Goal: Information Seeking & Learning: Learn about a topic

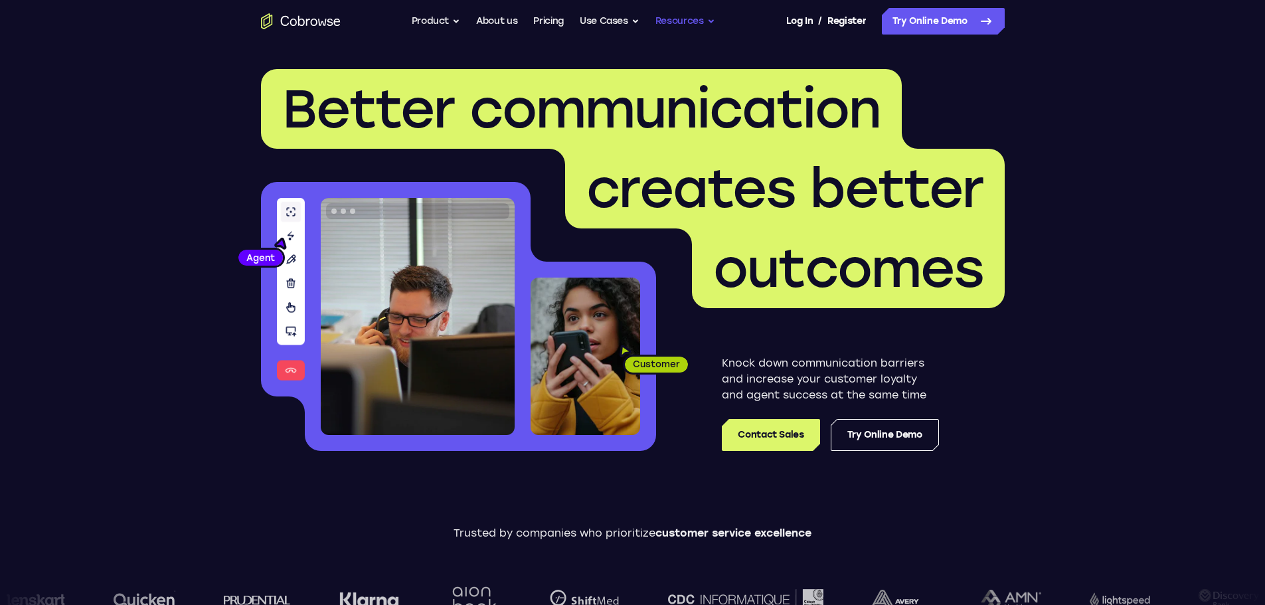
click at [696, 19] on button "Resources" at bounding box center [685, 21] width 60 height 27
click at [710, 21] on button "Resources" at bounding box center [685, 21] width 60 height 27
click at [710, 24] on button "Resources" at bounding box center [685, 21] width 60 height 27
click at [681, 19] on button "Resources" at bounding box center [685, 21] width 60 height 27
click at [708, 15] on button "Resources" at bounding box center [685, 21] width 60 height 27
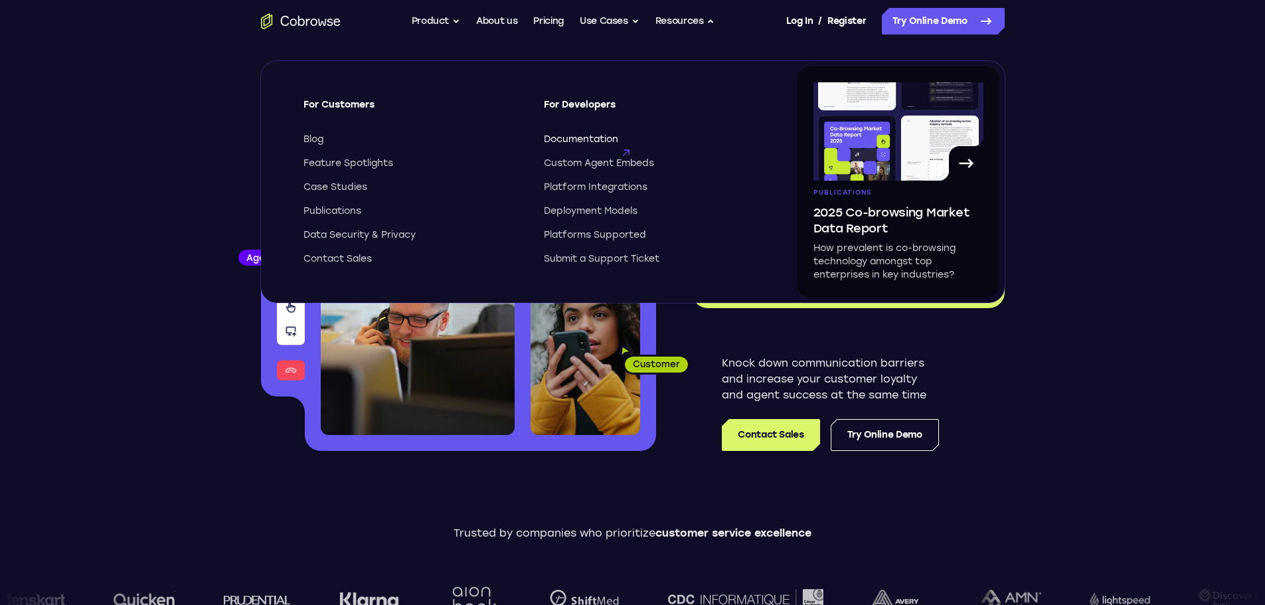
click at [574, 136] on span "Documentation" at bounding box center [581, 139] width 74 height 13
drag, startPoint x: 149, startPoint y: 171, endPoint x: 133, endPoint y: 139, distance: 36.2
